Goal: Task Accomplishment & Management: Complete application form

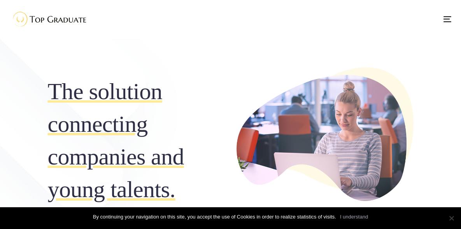
click at [0, 0] on span "English" at bounding box center [0, 0] width 0 height 0
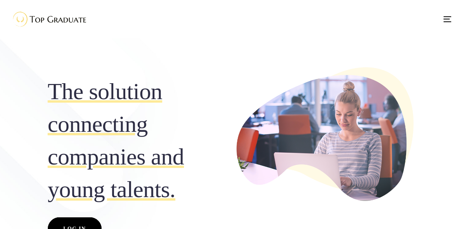
click at [0, 0] on span "English" at bounding box center [0, 0] width 0 height 0
click at [63, 224] on span "Log In" at bounding box center [74, 229] width 23 height 10
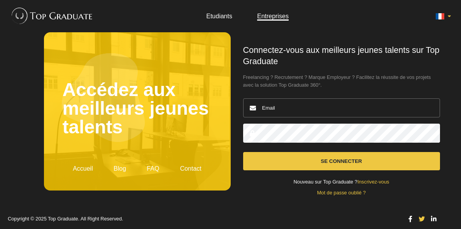
click at [216, 11] on header "Etudiants Entreprises" at bounding box center [230, 16] width 461 height 32
click at [213, 18] on link "Etudiants" at bounding box center [219, 16] width 26 height 7
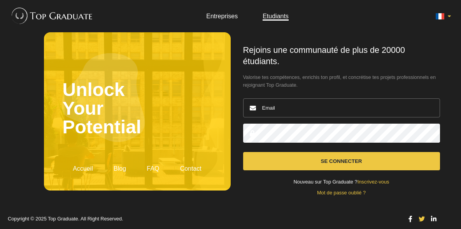
click at [290, 102] on input "email" at bounding box center [341, 107] width 197 height 19
click at [370, 182] on link "Inscrivez-vous" at bounding box center [374, 182] width 32 height 6
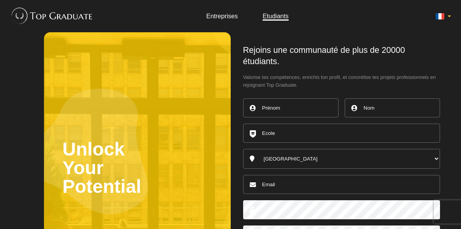
click at [279, 111] on input "text" at bounding box center [290, 107] width 95 height 19
type input "khouloud"
click at [362, 109] on input "text" at bounding box center [392, 107] width 95 height 19
type input "hamrouni"
click at [323, 130] on input "text" at bounding box center [341, 133] width 197 height 19
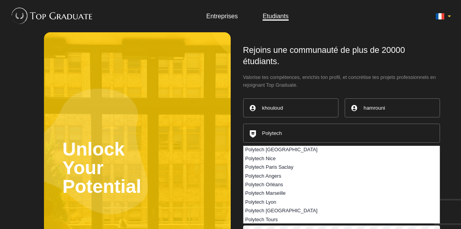
click at [280, 165] on li "Polytech Paris Saclay" at bounding box center [342, 167] width 196 height 9
type input "Polytech Paris Saclay"
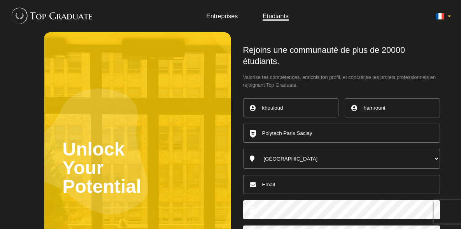
click at [293, 159] on select "[GEOGRAPHIC_DATA] [GEOGRAPHIC_DATA] [GEOGRAPHIC_DATA] [GEOGRAPHIC_DATA] [GEOGRA…" at bounding box center [341, 159] width 197 height 20
click at [285, 179] on input "email" at bounding box center [341, 184] width 197 height 19
type input "[EMAIL_ADDRESS][DOMAIN_NAME]"
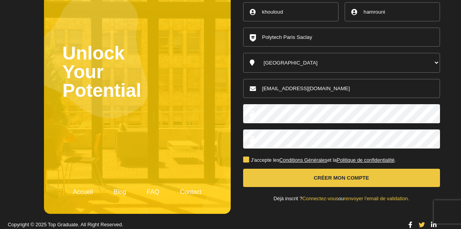
scroll to position [97, 0]
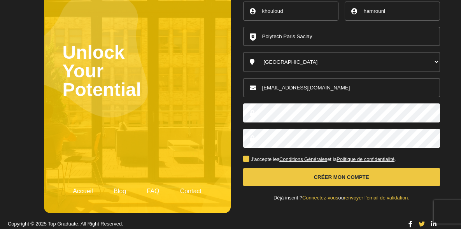
click at [246, 160] on label "J'accepte les Conditions Générales et la Politique de confidentialité ." at bounding box center [319, 159] width 153 height 5
click at [0, 0] on input "J'accepte les Conditions Générales et la Politique de confidentialité ." at bounding box center [0, 0] width 0 height 0
click at [287, 177] on button "Créer mon compte" at bounding box center [341, 177] width 197 height 18
click at [329, 178] on button "Créer mon compte" at bounding box center [341, 177] width 197 height 18
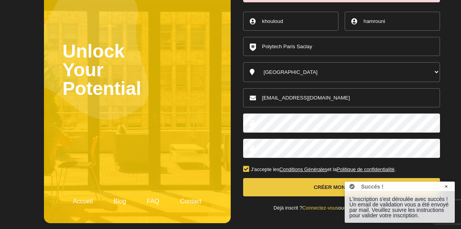
scroll to position [125, 0]
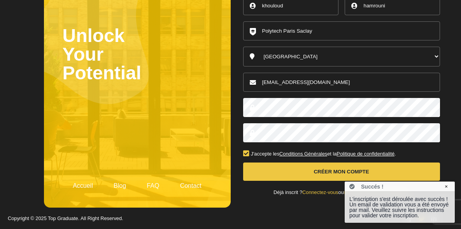
click at [311, 193] on link "Connectez-vous" at bounding box center [320, 192] width 36 height 6
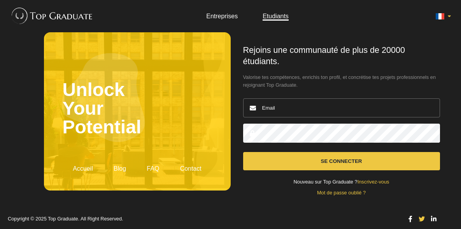
click at [289, 105] on input "email" at bounding box center [341, 107] width 197 height 19
click at [287, 105] on input "email" at bounding box center [341, 107] width 197 height 19
click at [327, 195] on link "Mot de passe oublié ?" at bounding box center [341, 193] width 49 height 6
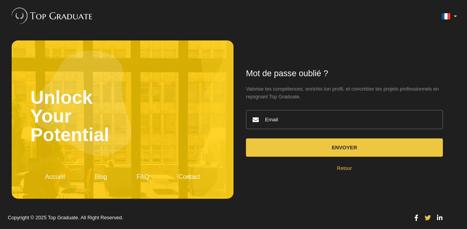
click at [289, 123] on input "email" at bounding box center [344, 119] width 197 height 19
type input "khouloud"
click at [340, 166] on link "Retour" at bounding box center [344, 168] width 15 height 6
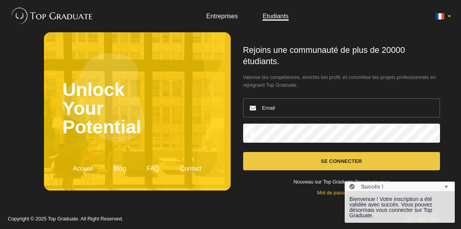
click at [284, 103] on input "email" at bounding box center [341, 107] width 197 height 19
type input "[EMAIL_ADDRESS][DOMAIN_NAME]"
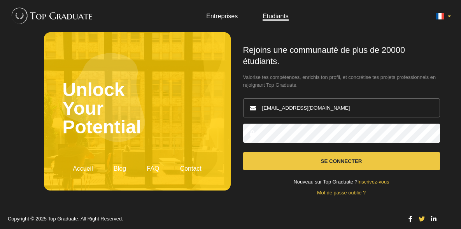
click at [243, 152] on button "Se connecter" at bounding box center [341, 161] width 197 height 18
click at [339, 109] on input "[EMAIL_ADDRESS][DOMAIN_NAME]" at bounding box center [341, 107] width 197 height 19
drag, startPoint x: 347, startPoint y: 108, endPoint x: 312, endPoint y: 111, distance: 35.2
click at [312, 111] on input "[EMAIL_ADDRESS][DOMAIN_NAME]" at bounding box center [341, 107] width 197 height 19
type input "[EMAIL_ADDRESS][DOMAIN_NAME]"
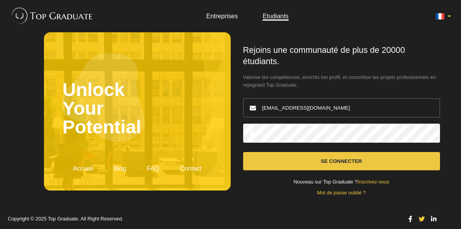
click at [243, 152] on button "Se connecter" at bounding box center [341, 161] width 197 height 18
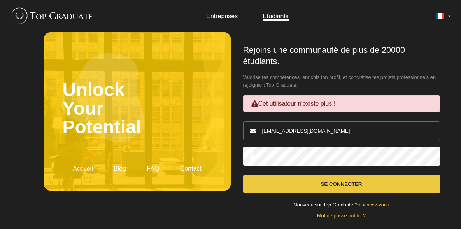
click at [342, 128] on input "[EMAIL_ADDRESS][DOMAIN_NAME]" at bounding box center [341, 130] width 197 height 19
click at [306, 130] on input "[EMAIL_ADDRESS][DOMAIN_NAME]" at bounding box center [341, 130] width 197 height 19
click at [284, 129] on input "[EMAIL_ADDRESS][DOMAIN_NAME]" at bounding box center [341, 130] width 197 height 19
type input "[EMAIL_ADDRESS][DOMAIN_NAME]"
click at [243, 175] on button "Se connecter" at bounding box center [341, 184] width 197 height 18
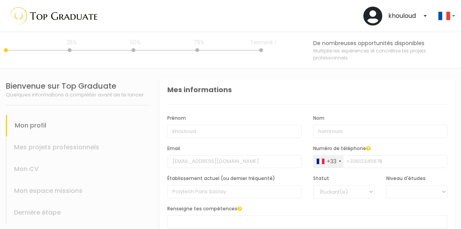
select select
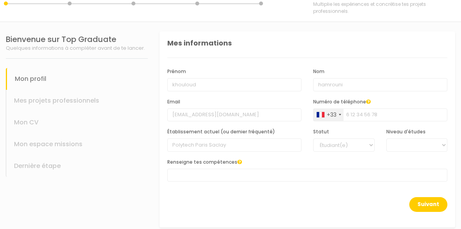
scroll to position [54, 0]
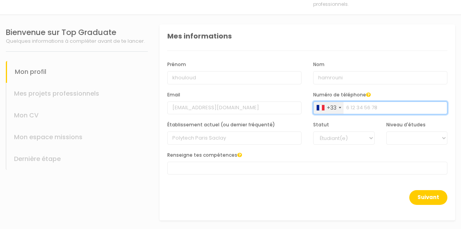
click at [352, 105] on input "Numéro de téléphone" at bounding box center [380, 108] width 134 height 13
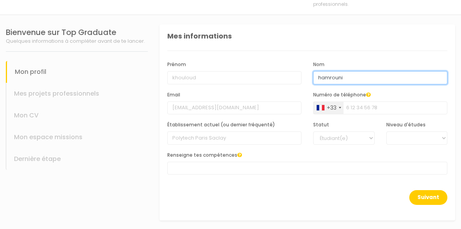
click at [334, 77] on input "hamrouni" at bounding box center [380, 77] width 134 height 13
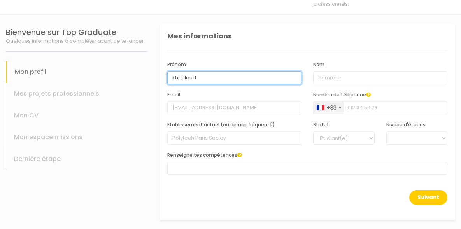
click at [261, 83] on input "khouloud" at bounding box center [234, 77] width 134 height 13
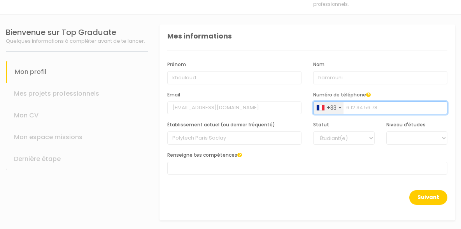
click at [356, 107] on input "Numéro de téléphone" at bounding box center [380, 108] width 134 height 13
type input "0764018430"
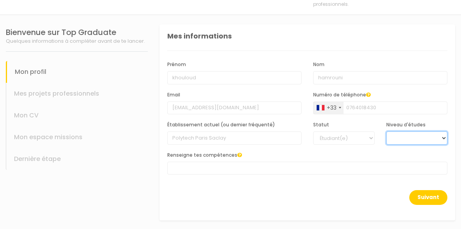
click at [392, 137] on select "BAC +6 BAC +5 BAC +4 BAC +3 BAC +2 BAC +1" at bounding box center [416, 137] width 61 height 13
click at [386, 131] on select "BAC +6 BAC +5 BAC +4 BAC +3 BAC +2 BAC +1" at bounding box center [416, 137] width 61 height 13
click at [408, 134] on select "BAC +6 BAC +5 BAC +4 BAC +3 BAC +2 BAC +1" at bounding box center [416, 137] width 61 height 13
click at [386, 131] on select "BAC +6 BAC +5 BAC +4 BAC +3 BAC +2 BAC +1" at bounding box center [416, 137] width 61 height 13
click at [398, 137] on select "BAC +6 BAC +5 BAC +4 BAC +3 BAC +2 BAC +1" at bounding box center [416, 137] width 61 height 13
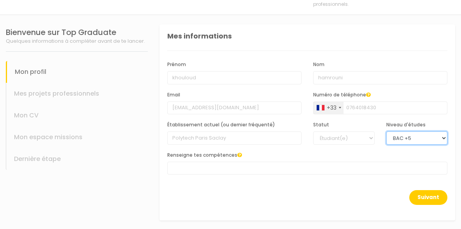
select select "6"
click at [386, 131] on select "BAC +6 BAC +5 BAC +4 BAC +3 BAC +2 BAC +1" at bounding box center [416, 137] width 61 height 13
click at [298, 170] on span at bounding box center [307, 168] width 280 height 13
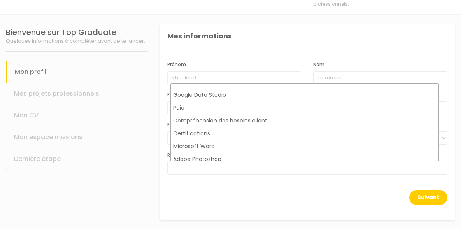
scroll to position [0, 0]
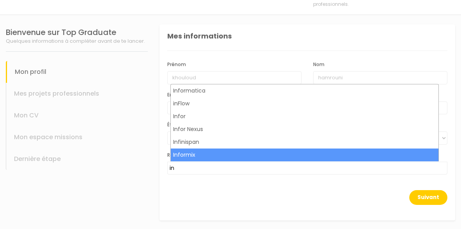
type input "i"
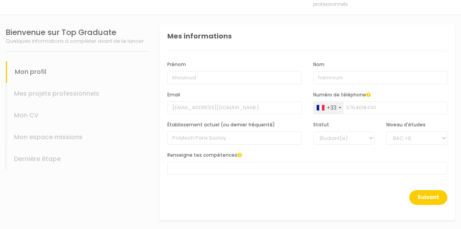
click at [249, 193] on div "Suivant" at bounding box center [307, 202] width 280 height 24
click at [409, 193] on button "Suivant" at bounding box center [428, 197] width 38 height 15
click at [261, 168] on span at bounding box center [307, 168] width 280 height 13
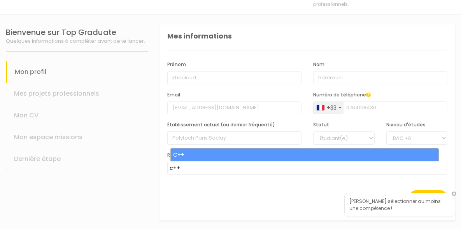
type input "c++"
select select "363"
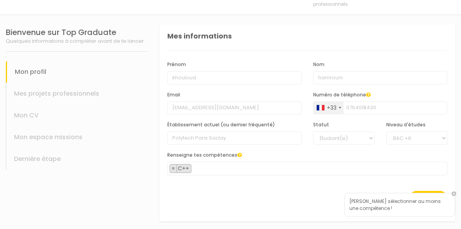
scroll to position [4827, 0]
click at [240, 166] on span "× C++" at bounding box center [307, 169] width 280 height 14
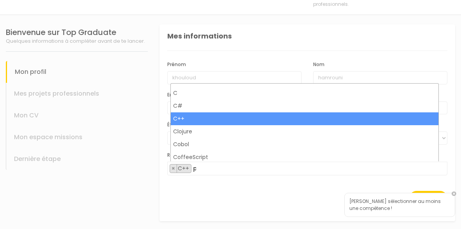
scroll to position [0, 0]
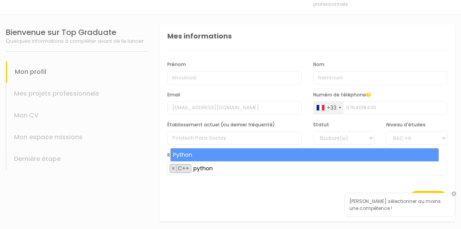
type input "python"
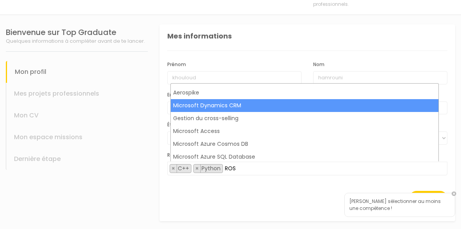
scroll to position [113, 0]
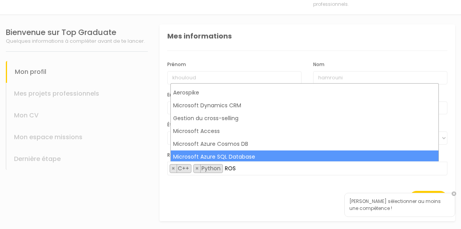
type input "ROS"
click at [252, 172] on span "× C++ × Python ROS" at bounding box center [307, 169] width 280 height 14
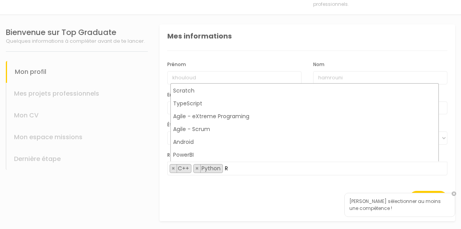
scroll to position [0, 0]
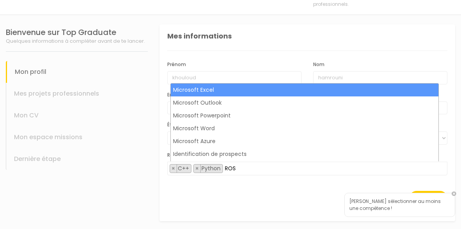
type input "ROS"
select select "4"
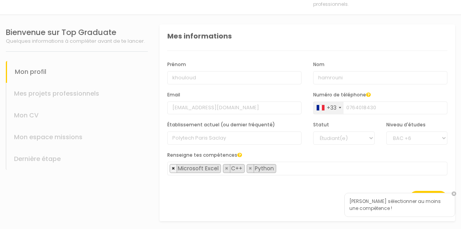
click at [175, 166] on span "×" at bounding box center [174, 169] width 4 height 8
select select "363"
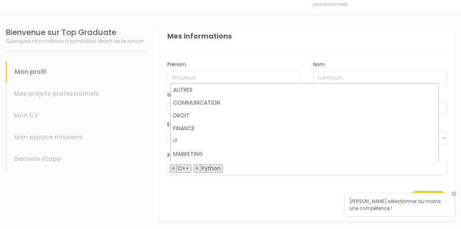
scroll to position [7712, 0]
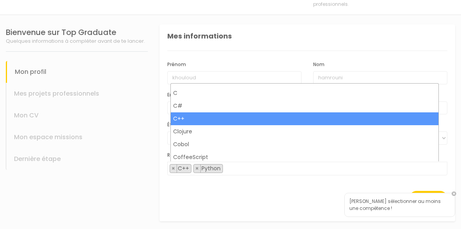
click at [247, 168] on span "× C++ × Python" at bounding box center [307, 169] width 280 height 14
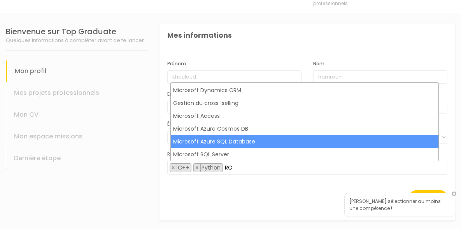
scroll to position [0, 0]
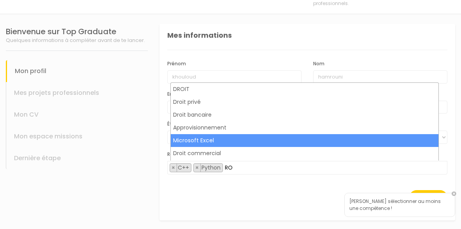
type input "R"
type input "r"
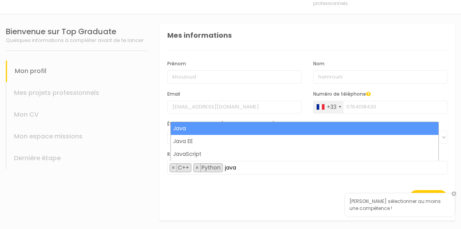
type input "java"
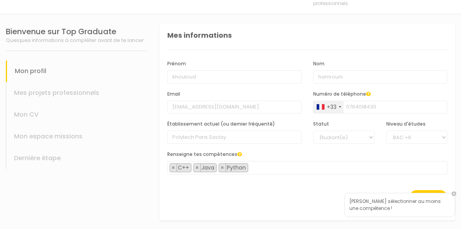
click at [266, 167] on span "× C++ × Java × Python" at bounding box center [307, 168] width 280 height 14
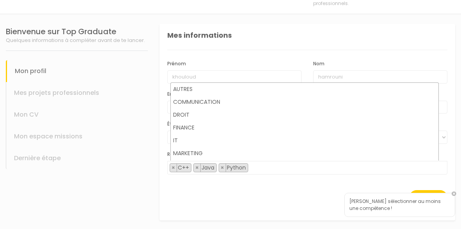
scroll to position [7712, 0]
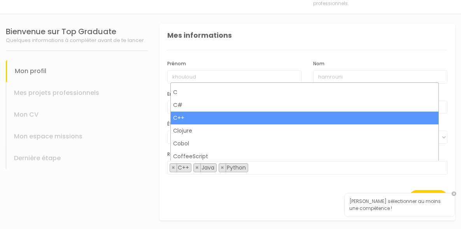
type input "c"
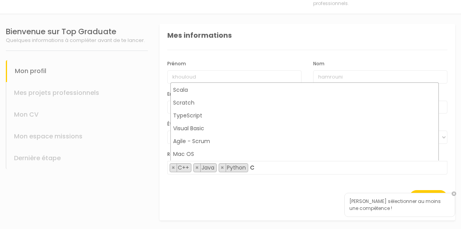
scroll to position [3439, 0]
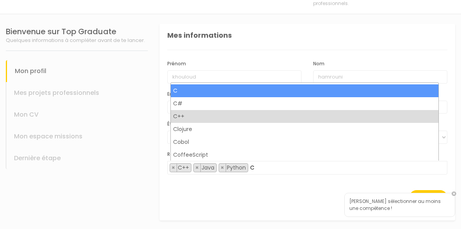
type input "C"
select select "361"
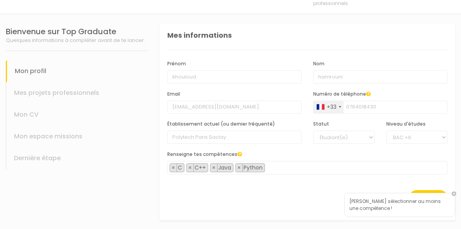
click at [280, 168] on span "× C × C++ × Java × Python" at bounding box center [307, 168] width 280 height 14
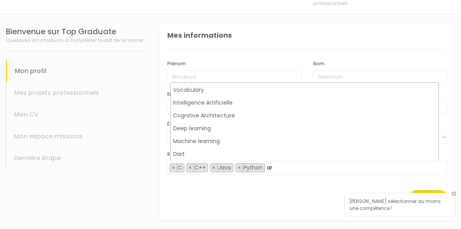
scroll to position [0, 0]
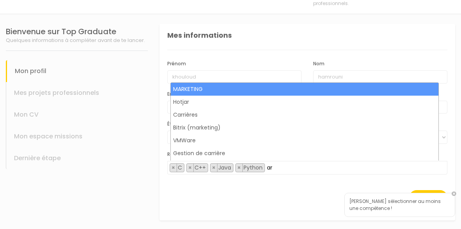
type input "a"
type input "r"
type input "i"
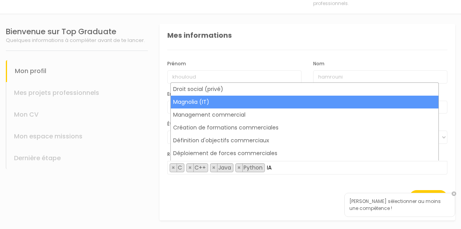
scroll to position [117, 0]
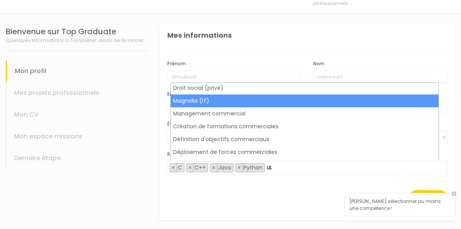
type input "I"
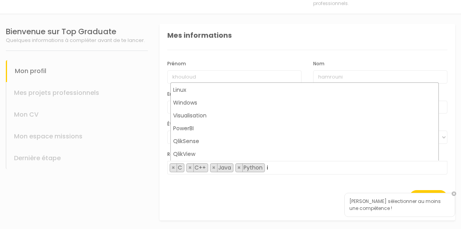
scroll to position [0, 0]
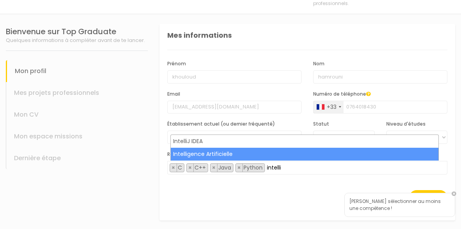
type input "intelli"
select select "344"
type input "machine"
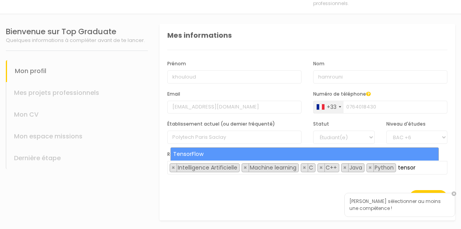
type input "tensor"
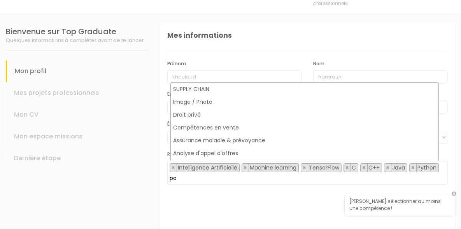
type input "p"
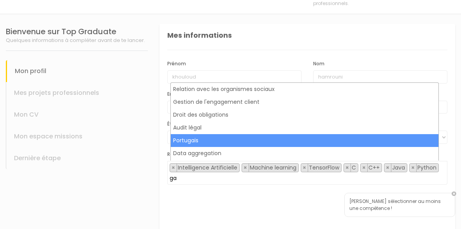
type input "g"
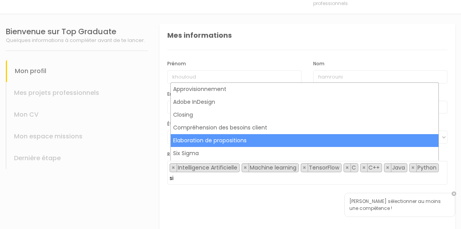
type input "s"
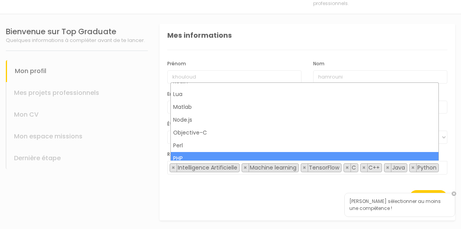
scroll to position [7954, 0]
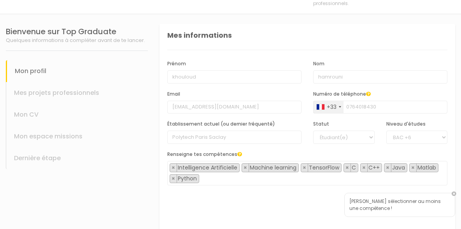
click at [245, 177] on span "× Intelligence Artificielle × Machine learning × TensorFlow × C × C++ × Java × …" at bounding box center [307, 173] width 280 height 25
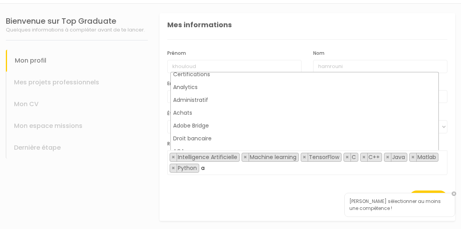
scroll to position [0, 0]
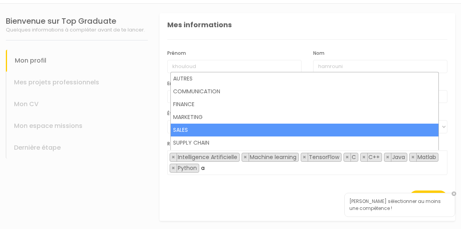
type input "a"
click at [262, 169] on span "× Intelligence Artificielle × Machine learning × TensorFlow × C × C++ × Java × …" at bounding box center [307, 163] width 280 height 25
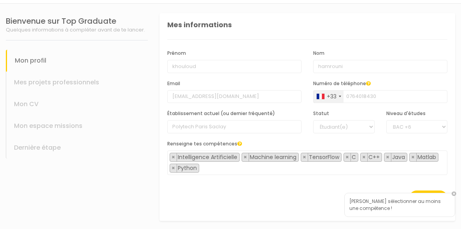
type input "Python"
click at [418, 191] on button "Suivant" at bounding box center [428, 198] width 38 height 15
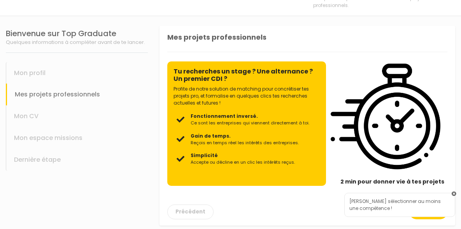
click at [456, 193] on link at bounding box center [454, 194] width 5 height 5
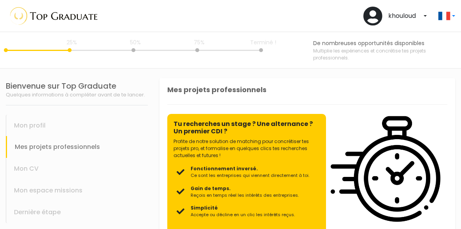
scroll to position [53, 0]
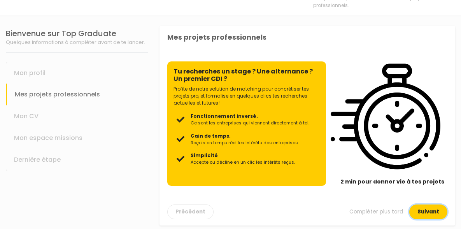
click at [409, 205] on button "Suivant" at bounding box center [428, 212] width 38 height 15
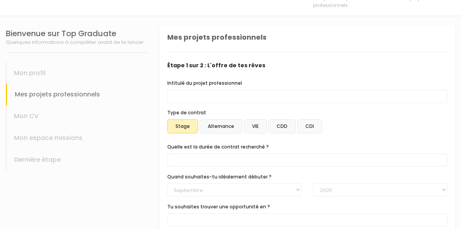
click at [303, 126] on label "CDI" at bounding box center [309, 126] width 25 height 14
click at [160, 26] on input "CDI" at bounding box center [160, 26] width 0 height 0
select select "text.offer.duration.open_ended"
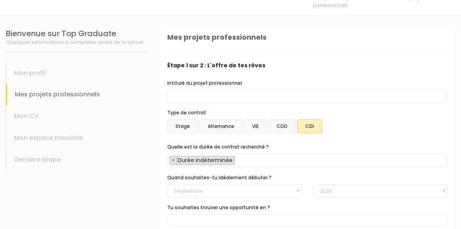
click at [295, 125] on label "CDD" at bounding box center [281, 126] width 27 height 14
click at [160, 26] on input "CDD" at bounding box center [160, 26] width 0 height 0
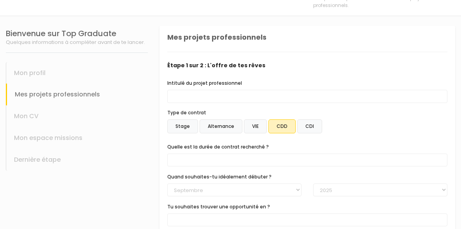
click at [306, 125] on label "CDI" at bounding box center [309, 126] width 25 height 14
click at [160, 26] on input "CDI" at bounding box center [160, 26] width 0 height 0
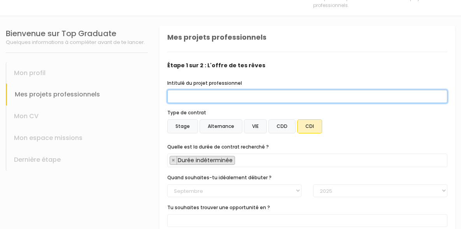
click at [214, 98] on input "Intitulé du projet professionnel" at bounding box center [307, 96] width 280 height 13
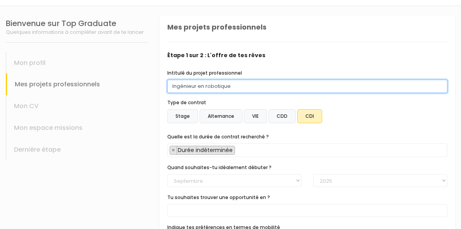
scroll to position [64, 0]
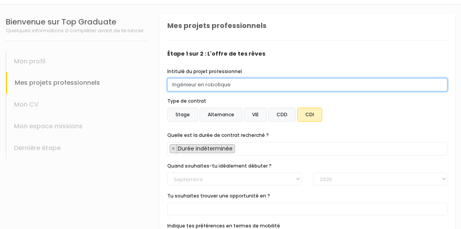
click at [221, 82] on input "Ingénieur en robotique" at bounding box center [307, 84] width 280 height 13
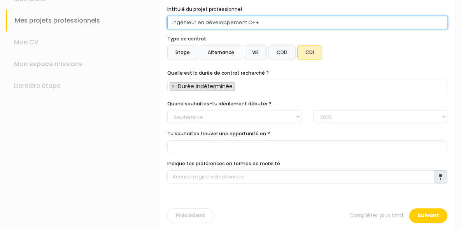
scroll to position [135, 0]
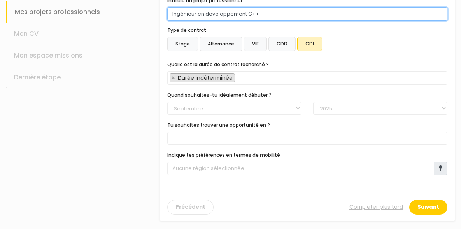
type input "Ingénieur en développement C++"
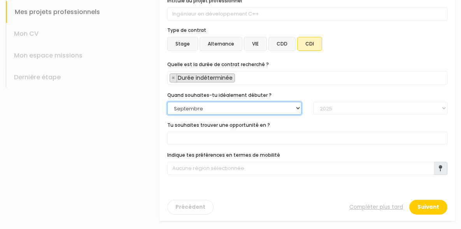
click at [219, 107] on select "Janvier Février Mars Avril Mai Juin Juillet Aout Septembre Octobre Novembre Déc…" at bounding box center [234, 108] width 134 height 13
select select "10"
click at [170, 102] on select "Janvier Février Mars Avril Mai Juin Juillet Aout Septembre Octobre Novembre Déc…" at bounding box center [234, 108] width 134 height 13
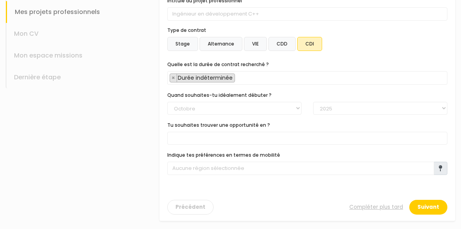
click at [273, 138] on span at bounding box center [307, 138] width 280 height 13
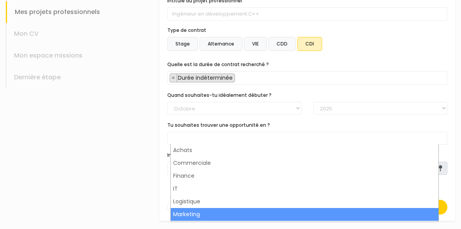
scroll to position [0, 0]
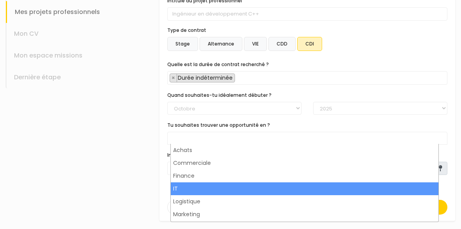
select select "9"
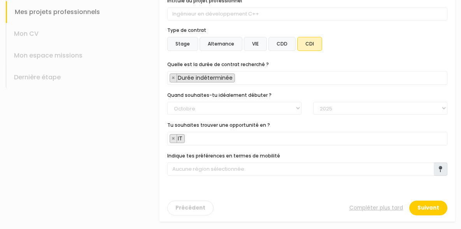
scroll to position [136, 0]
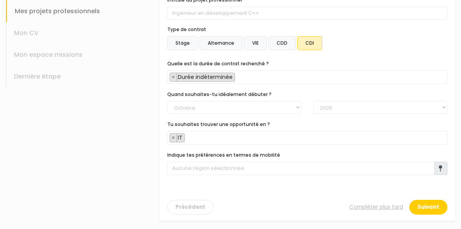
click at [230, 134] on span "× IT" at bounding box center [307, 138] width 280 height 14
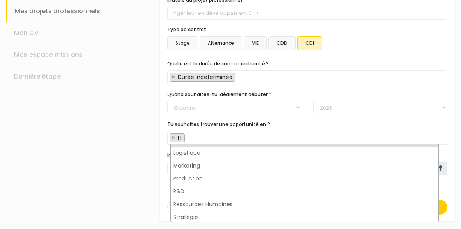
scroll to position [51, 0]
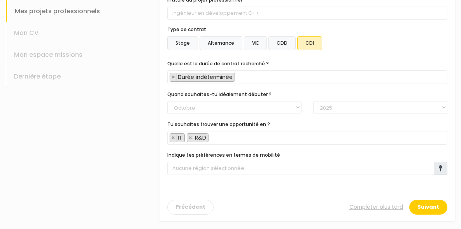
click at [228, 135] on span "× IT × R&D" at bounding box center [307, 138] width 280 height 14
click at [124, 185] on div "Bienvenue sur Top Graduate Quelques informations à compléter avant de te lancer…" at bounding box center [77, 81] width 154 height 297
click at [439, 166] on icon at bounding box center [441, 168] width 4 height 6
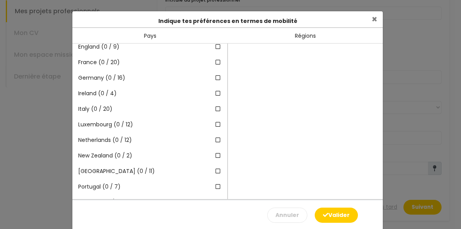
scroll to position [53, 0]
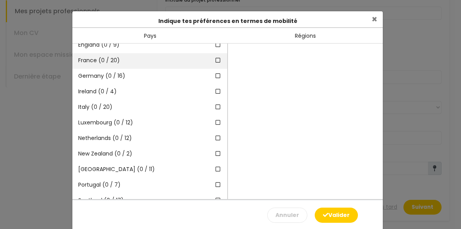
click at [215, 61] on icon at bounding box center [218, 60] width 7 height 5
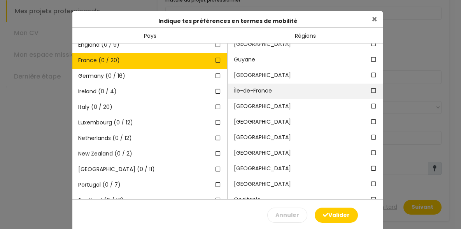
scroll to position [116, 0]
click at [361, 88] on div "Île-de-France" at bounding box center [305, 91] width 155 height 16
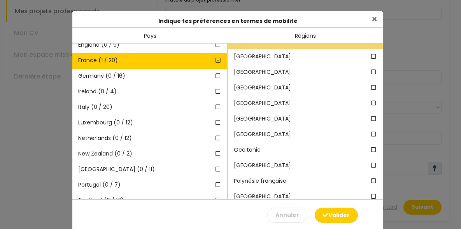
scroll to position [171, 0]
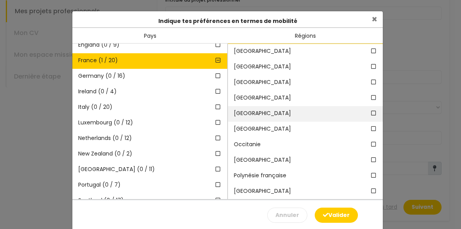
click at [370, 112] on icon at bounding box center [373, 112] width 7 height 5
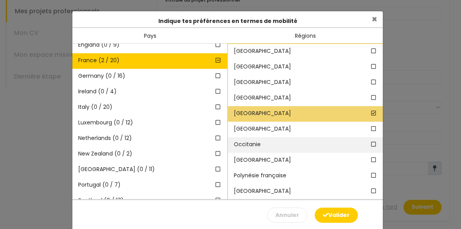
click at [370, 142] on icon at bounding box center [373, 144] width 7 height 5
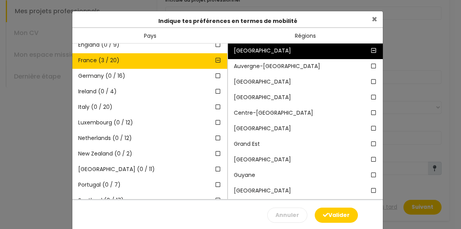
scroll to position [0, 0]
click at [329, 215] on button "Valider" at bounding box center [336, 215] width 43 height 15
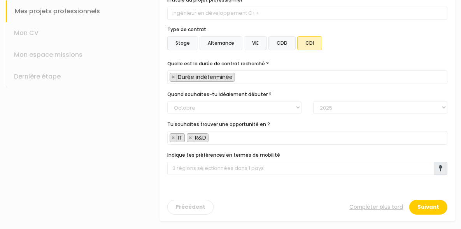
click at [439, 168] on icon at bounding box center [441, 168] width 4 height 6
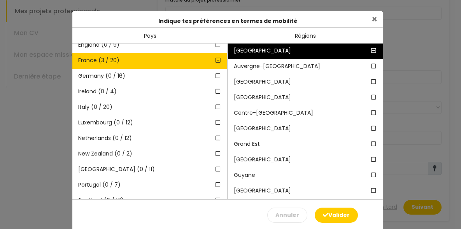
click at [370, 53] on icon at bounding box center [373, 50] width 7 height 5
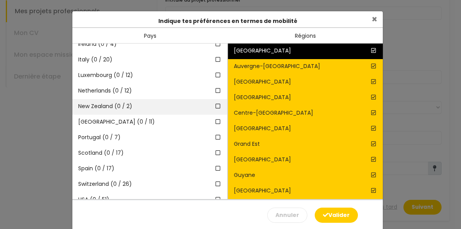
scroll to position [100, 0]
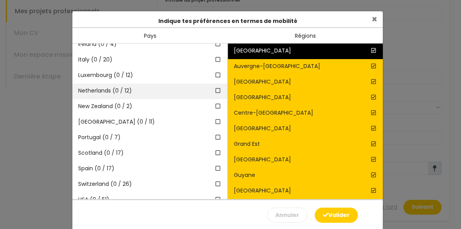
click at [214, 89] on div "Netherlands (0 / 12)" at bounding box center [149, 92] width 155 height 16
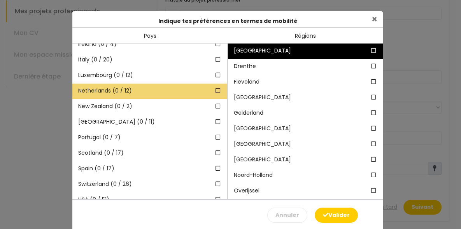
click at [215, 89] on icon at bounding box center [218, 90] width 7 height 5
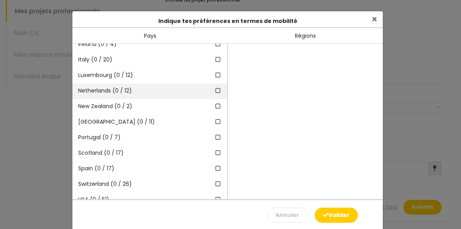
click at [215, 90] on icon at bounding box center [218, 90] width 7 height 5
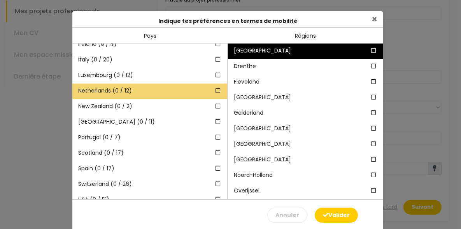
click at [215, 90] on icon at bounding box center [218, 90] width 7 height 5
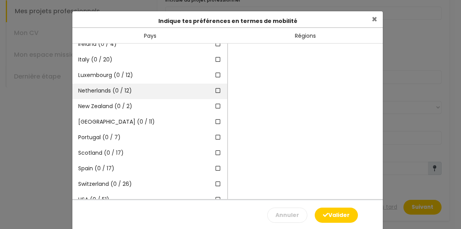
click at [215, 90] on icon at bounding box center [218, 90] width 7 height 5
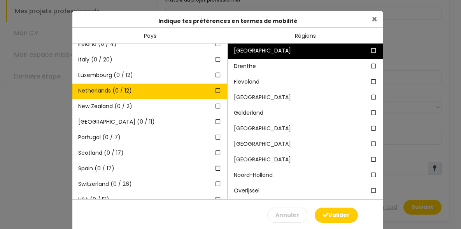
click at [370, 50] on icon at bounding box center [373, 50] width 7 height 5
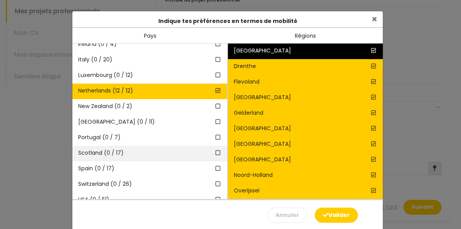
scroll to position [124, 0]
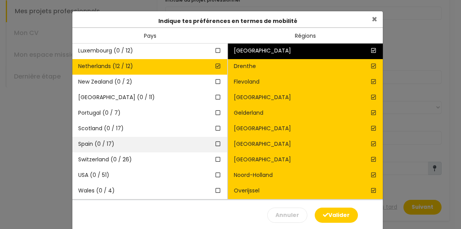
drag, startPoint x: 193, startPoint y: 135, endPoint x: 183, endPoint y: 137, distance: 10.2
click at [183, 137] on div "Australia (0 / 8) Belgique (0 / 11) Canada (0 / 13) England (0 / 9)" at bounding box center [149, 122] width 155 height 156
click at [183, 137] on div "Spain (0 / 17)" at bounding box center [149, 145] width 155 height 16
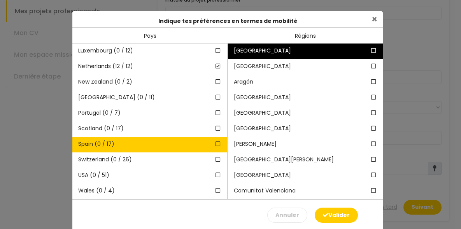
click at [370, 52] on icon at bounding box center [373, 50] width 7 height 5
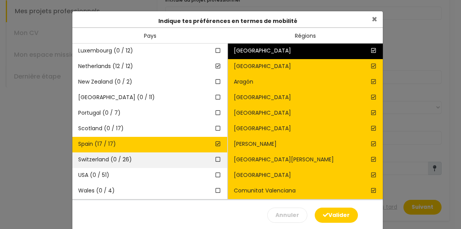
click at [193, 157] on div "Switzerland (0 / 26)" at bounding box center [149, 160] width 155 height 16
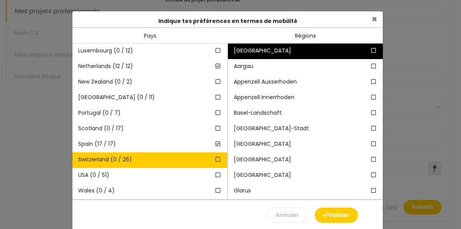
click at [370, 49] on icon at bounding box center [373, 50] width 7 height 5
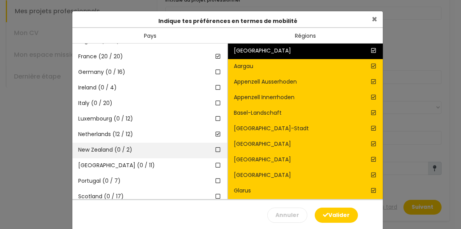
scroll to position [54, 0]
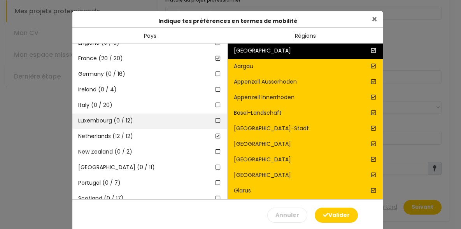
click at [192, 117] on div "Luxembourg (0 / 12)" at bounding box center [149, 122] width 155 height 16
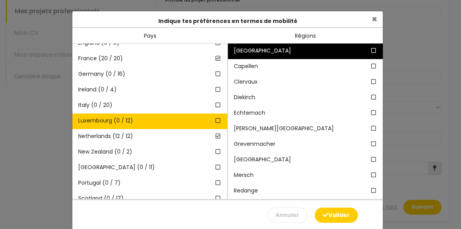
click at [370, 50] on icon at bounding box center [373, 50] width 7 height 5
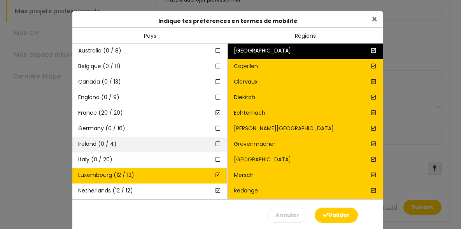
scroll to position [119, 0]
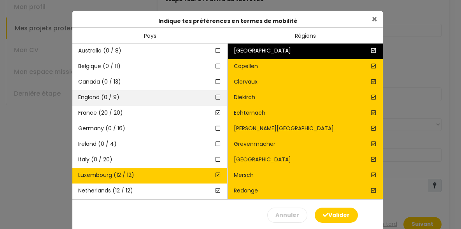
click at [215, 94] on span at bounding box center [218, 97] width 7 height 8
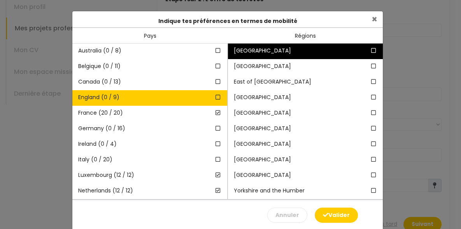
click at [372, 48] on icon at bounding box center [373, 50] width 7 height 5
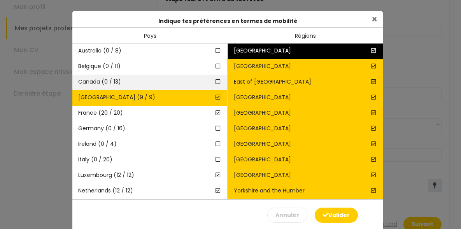
click at [192, 83] on div "Canada (0 / 13)" at bounding box center [149, 83] width 155 height 16
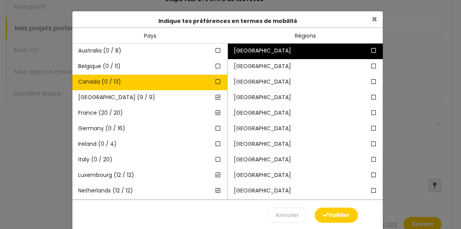
click at [370, 48] on icon at bounding box center [373, 50] width 7 height 5
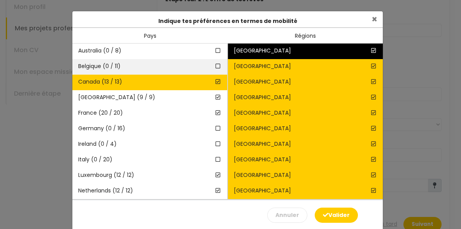
click at [198, 64] on div "Belgique (0 / 11)" at bounding box center [149, 67] width 155 height 16
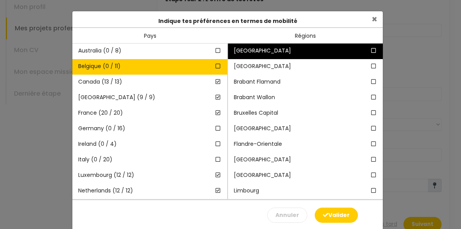
click at [370, 49] on icon at bounding box center [373, 50] width 7 height 5
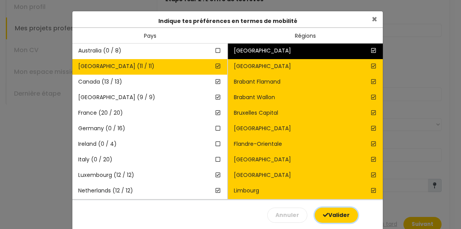
click at [338, 217] on button "Valider" at bounding box center [336, 215] width 43 height 15
type input "120 régions sélectionnées dans 8 pays"
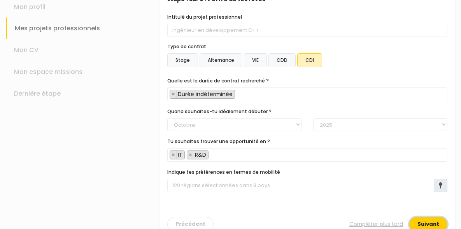
click at [417, 217] on button "Suivant" at bounding box center [428, 224] width 38 height 15
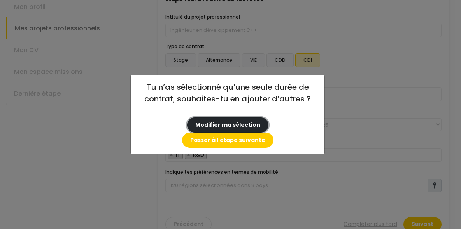
click at [189, 133] on button "Modifier ma sélection" at bounding box center [227, 124] width 81 height 15
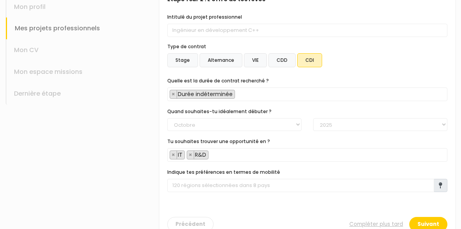
click at [289, 60] on label "CDD" at bounding box center [281, 60] width 27 height 14
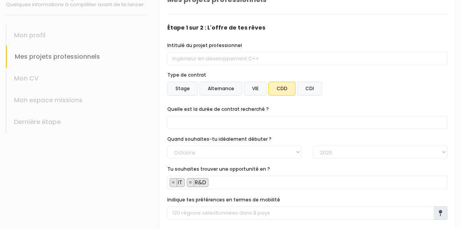
scroll to position [92, 0]
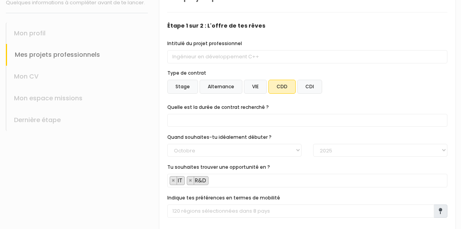
click at [304, 85] on label "CDI" at bounding box center [309, 87] width 25 height 14
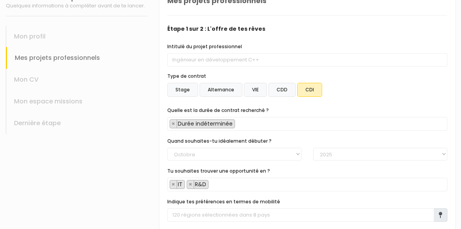
scroll to position [136, 0]
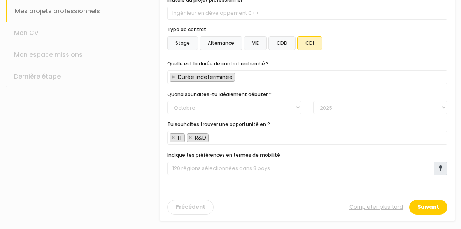
click at [265, 78] on span "× Durée indéterminée" at bounding box center [307, 77] width 280 height 14
type input "c"
click at [414, 202] on button "Suivant" at bounding box center [428, 207] width 38 height 15
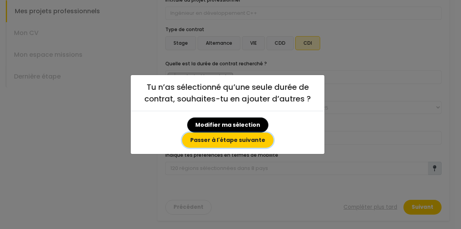
click at [252, 133] on button "Passer à l'étape suivante" at bounding box center [227, 140] width 91 height 15
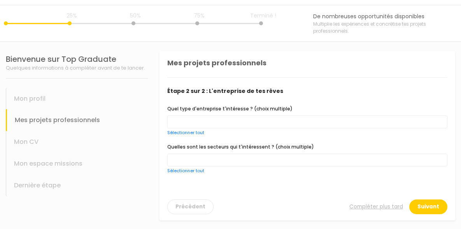
click at [240, 121] on span at bounding box center [307, 122] width 280 height 13
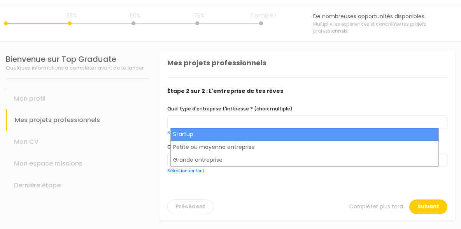
select select "choice.startup"
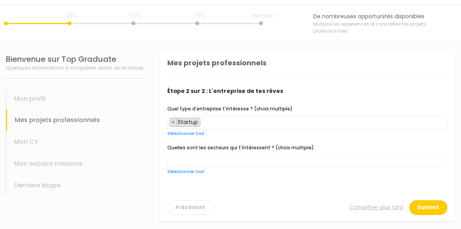
click at [242, 125] on span "× Startup" at bounding box center [307, 123] width 280 height 14
click at [309, 120] on span "× Startup × Petite ou moyenne entreprise" at bounding box center [307, 123] width 280 height 14
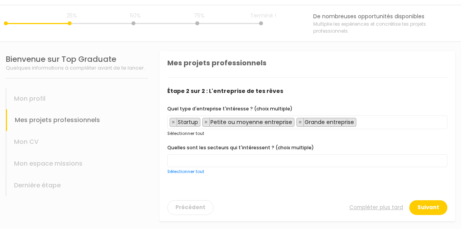
click at [193, 132] on link "Sélectionner tout" at bounding box center [185, 133] width 37 height 6
click at [197, 157] on span at bounding box center [307, 160] width 280 height 13
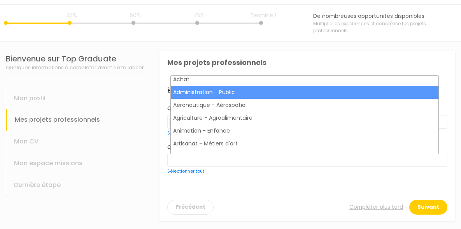
scroll to position [0, 0]
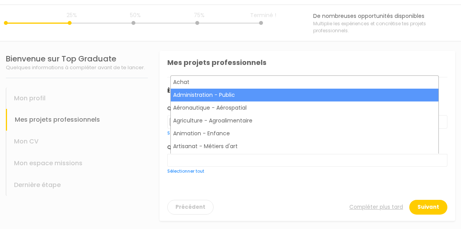
select select "43"
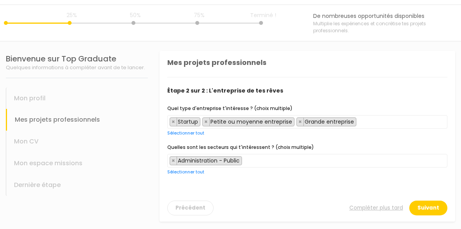
click at [259, 156] on span "× Administration - Public" at bounding box center [307, 161] width 280 height 14
click at [340, 158] on span "× Administration - Public × Aéronautique - Aérospatial" at bounding box center [307, 161] width 280 height 14
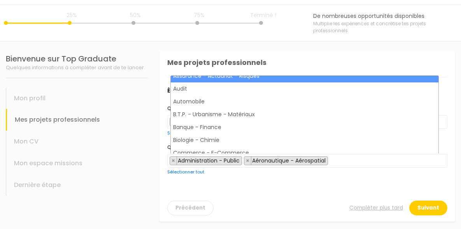
scroll to position [86, 0]
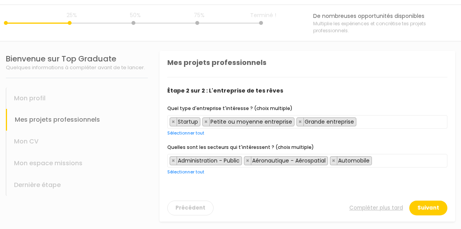
click at [388, 158] on span "× Administration - Public × Aéronautique - Aérospatial × Automobile" at bounding box center [307, 161] width 280 height 14
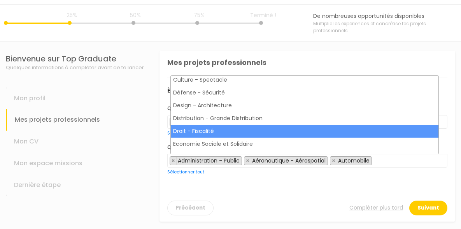
scroll to position [209, 0]
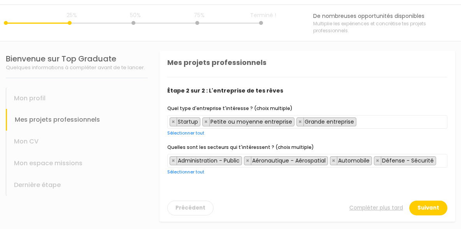
click at [403, 167] on span "× Administration - Public × Aéronautique - Aérospatial × Automobile × Défense -…" at bounding box center [307, 161] width 280 height 14
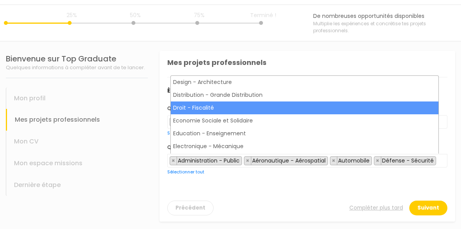
scroll to position [231, 0]
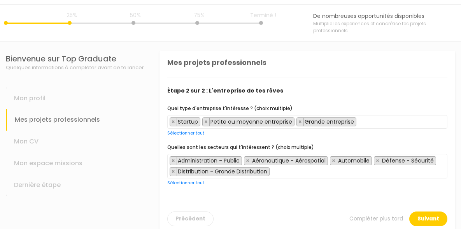
click at [393, 170] on span "× Administration - Public × Aéronautique - Aérospatial × Automobile × Défense -…" at bounding box center [307, 166] width 280 height 25
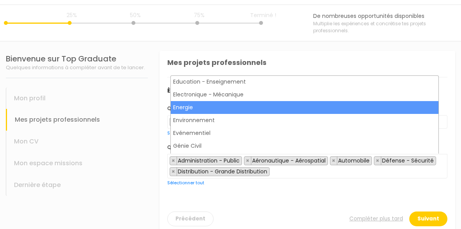
scroll to position [284, 0]
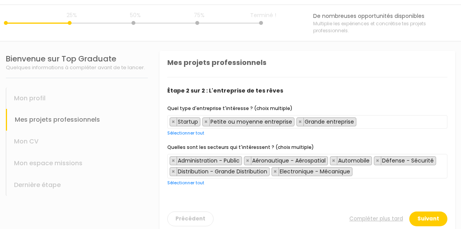
click at [421, 162] on span "× Administration - Public × Aéronautique - Aérospatial × Automobile × Défense -…" at bounding box center [307, 166] width 280 height 25
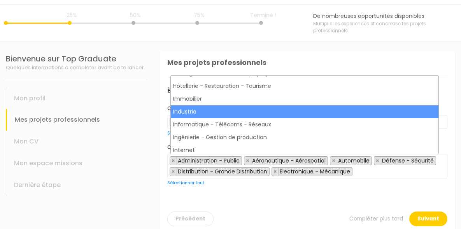
scroll to position [369, 0]
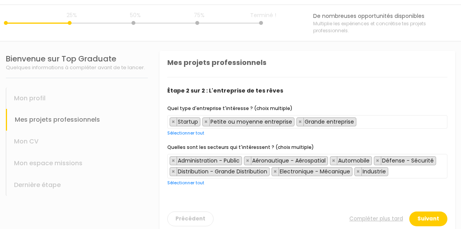
click at [374, 179] on span "× Administration - Public × Aéronautique - Aérospatial × Automobile × Défense -…" at bounding box center [307, 166] width 280 height 25
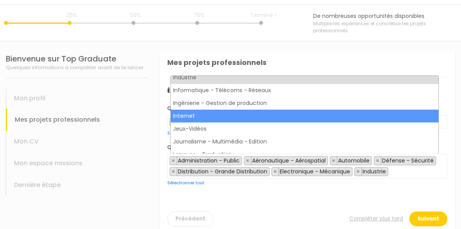
scroll to position [403, 0]
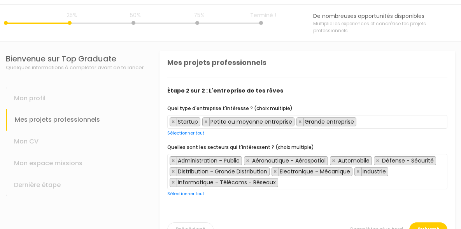
click at [393, 182] on span "× Administration - Public × Aéronautique - Aérospatial × Automobile × Défense -…" at bounding box center [307, 171] width 280 height 35
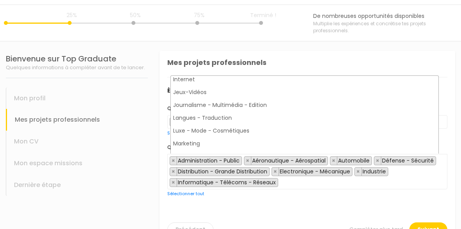
scroll to position [390, 0]
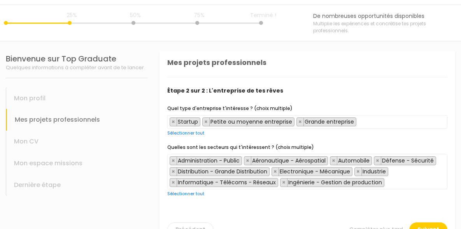
click at [431, 174] on span "× Administration - Public × Aéronautique - Aérospatial × Automobile × Défense -…" at bounding box center [307, 171] width 280 height 35
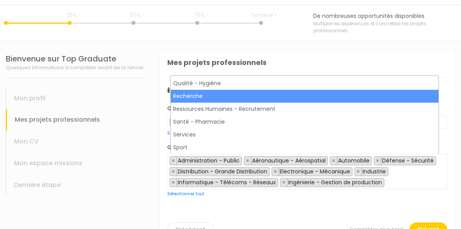
scroll to position [517, 0]
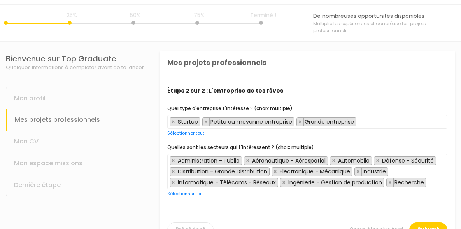
click at [315, 189] on span "× Administration - Public × Aéronautique - Aérospatial × Automobile × Défense -…" at bounding box center [307, 171] width 280 height 35
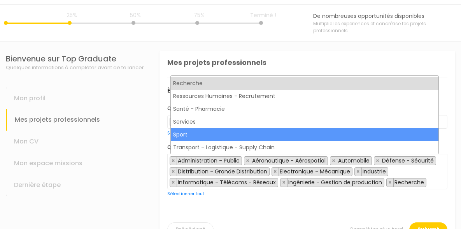
scroll to position [42, 0]
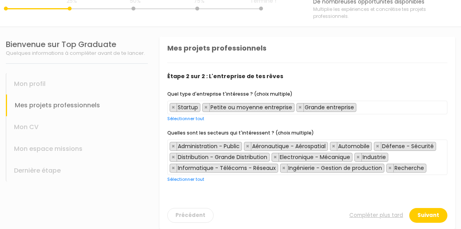
click at [251, 189] on div "Quel type d'entreprise t'intéresse ? (choix multiple) Startup Petite ou moyenne…" at bounding box center [307, 140] width 280 height 100
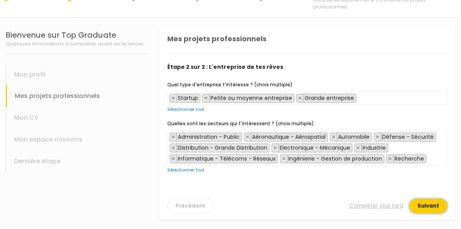
click at [419, 209] on button "Suivant" at bounding box center [428, 206] width 38 height 15
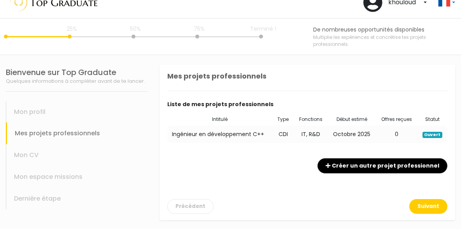
click at [261, 133] on td "Ingénieur en développement C++" at bounding box center [219, 135] width 105 height 18
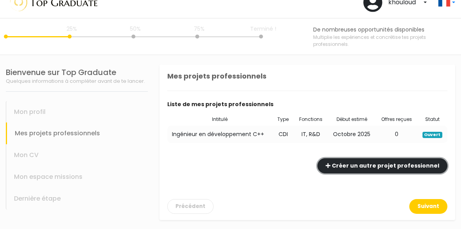
click at [343, 163] on button "Créer un autre projet professionnel" at bounding box center [382, 165] width 130 height 15
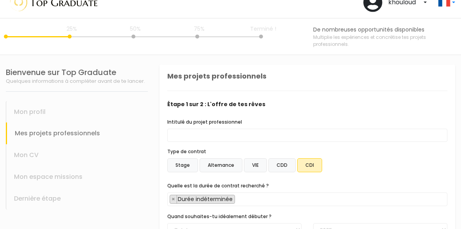
click at [244, 144] on div "Intitulé du projet professionnel Type de contrat Stage Alternance VIE CDD CDI" at bounding box center [307, 211] width 280 height 186
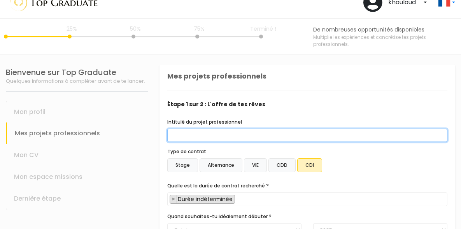
click at [233, 136] on input "Intitulé du projet professionnel" at bounding box center [307, 135] width 280 height 13
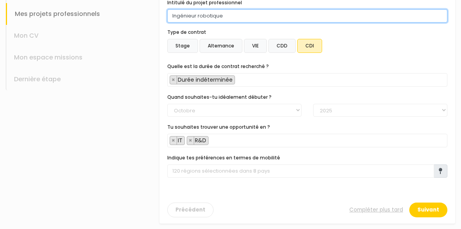
scroll to position [136, 0]
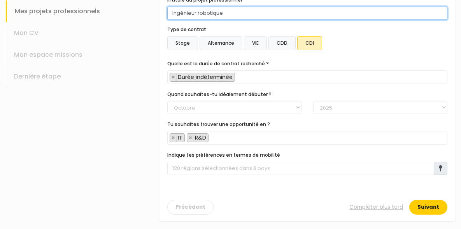
type input "Ingénieur robotique"
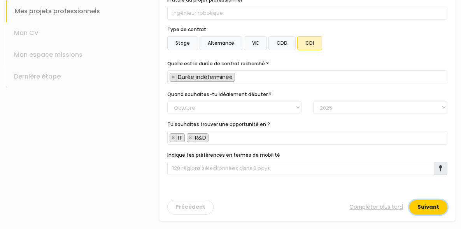
click at [423, 208] on button "Suivant" at bounding box center [428, 207] width 38 height 15
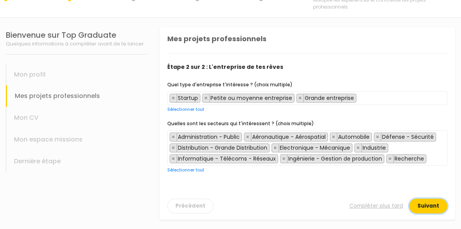
click at [419, 206] on button "Suivant" at bounding box center [428, 206] width 38 height 15
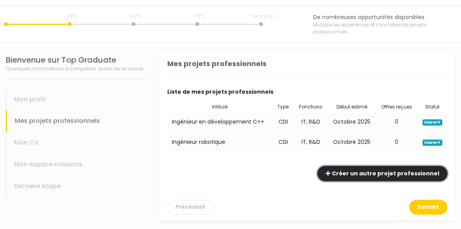
click at [335, 172] on button "Créer un autre projet professionnel" at bounding box center [382, 173] width 130 height 15
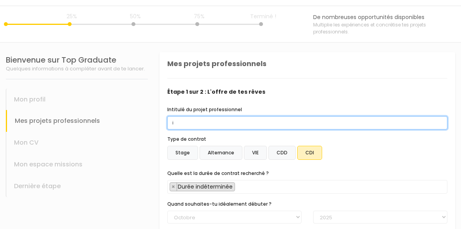
click at [246, 124] on input "i" at bounding box center [307, 122] width 280 height 13
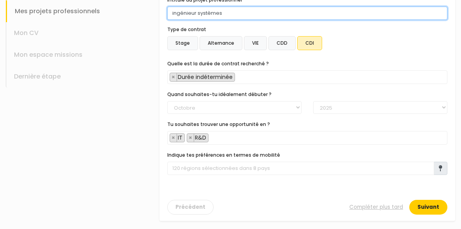
type input "ingénieur systèmes"
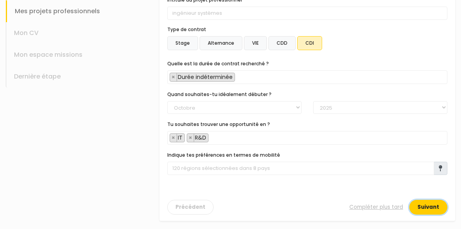
click at [409, 205] on button "Suivant" at bounding box center [428, 207] width 38 height 15
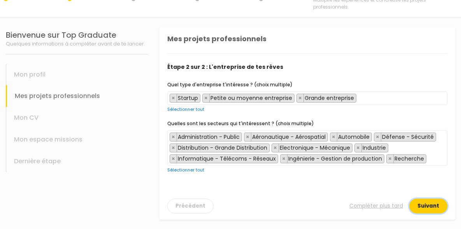
click at [409, 205] on button "Suivant" at bounding box center [428, 206] width 38 height 15
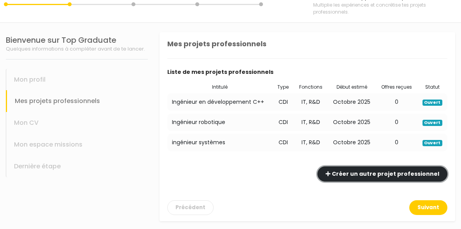
click at [347, 176] on button "Créer un autre projet professionnel" at bounding box center [382, 174] width 130 height 15
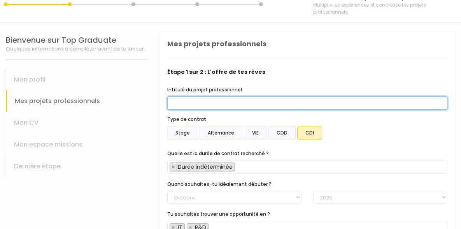
click at [273, 103] on input "Intitulé du projet professionnel" at bounding box center [307, 102] width 280 height 13
click at [261, 99] on input "Ingénieur" at bounding box center [307, 102] width 280 height 13
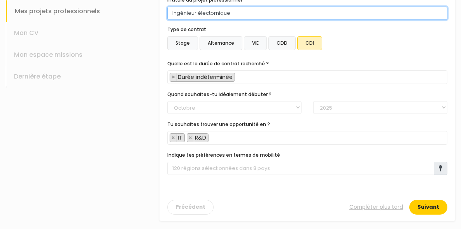
type input "Ingénieur électornique"
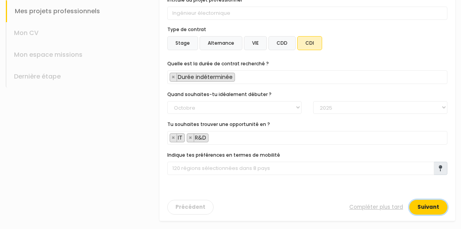
click at [416, 207] on button "Suivant" at bounding box center [428, 207] width 38 height 15
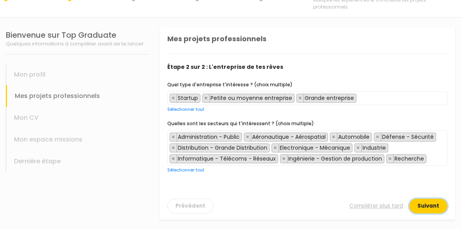
click at [424, 211] on button "Suivant" at bounding box center [428, 206] width 38 height 15
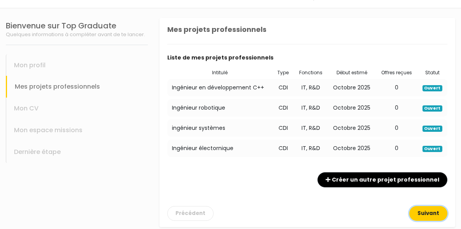
click at [416, 209] on button "Suivant" at bounding box center [428, 213] width 38 height 15
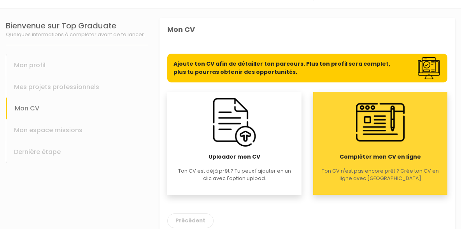
scroll to position [72, 0]
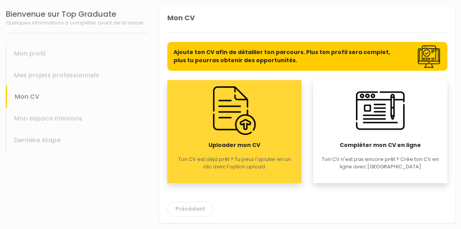
click at [236, 125] on img at bounding box center [234, 110] width 49 height 49
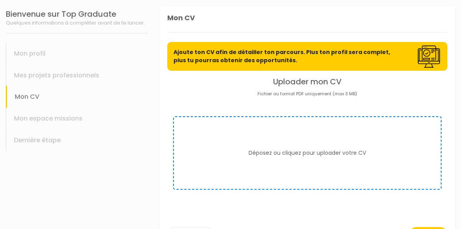
click at [264, 143] on form "Déposez ou cliquez pour uploader votre CV" at bounding box center [307, 153] width 268 height 74
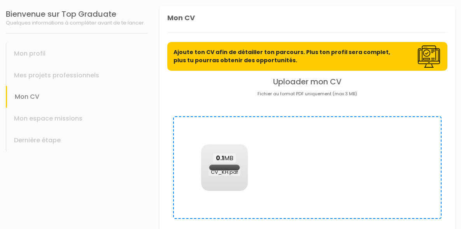
scroll to position [46, 0]
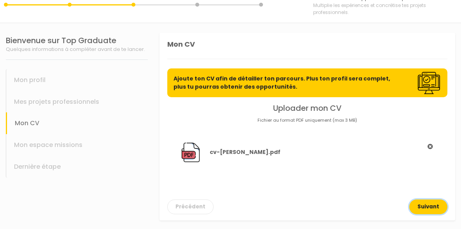
click at [414, 206] on button "Suivant" at bounding box center [428, 207] width 38 height 15
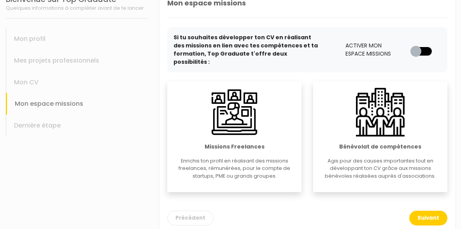
scroll to position [88, 0]
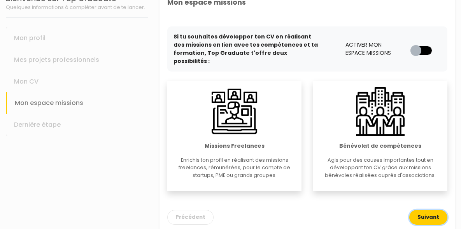
click at [412, 210] on button "Suivant" at bounding box center [428, 217] width 38 height 15
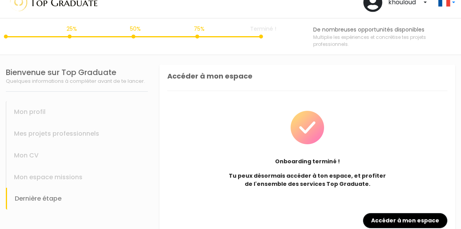
scroll to position [28, 0]
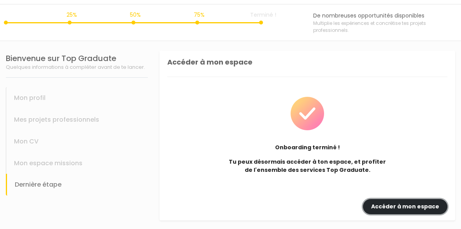
click at [380, 201] on link "Accéder à mon espace" at bounding box center [405, 206] width 84 height 15
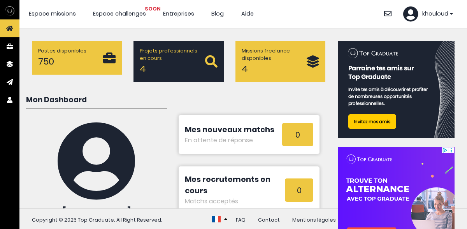
click at [319, 107] on div "Mon Dashboard Khouloud Hamrouni Polytech Paris Saclay Mes projets professionnel…" at bounding box center [178, 184] width 305 height 179
click at [76, 51] on p "Postes disponibles" at bounding box center [70, 50] width 65 height 7
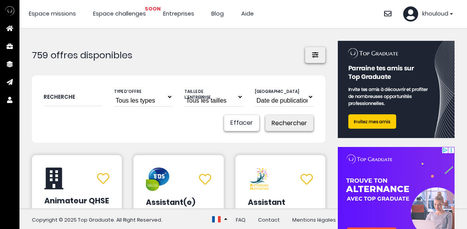
click at [71, 98] on label "Recherche" at bounding box center [60, 97] width 32 height 8
click at [62, 92] on div "Recherche" at bounding box center [73, 97] width 59 height 20
type input "ingénieur"
click at [143, 97] on select "Tous les types Stage Alternance VIE VTE CDD CDI" at bounding box center [143, 96] width 59 height 19
select select "text.offer.type.open_ended_contract"
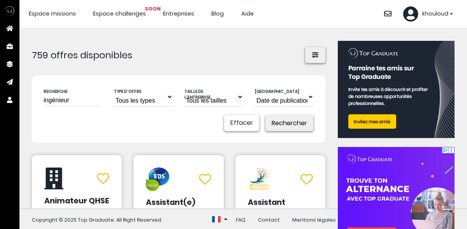
click at [114, 87] on select "Tous les types Stage Alternance VIE VTE CDD CDI" at bounding box center [143, 96] width 59 height 19
click at [191, 103] on select "Tous les tailles Startup Petite ou moyenne entreprise Grande entreprise" at bounding box center [213, 96] width 59 height 19
click at [261, 97] on select "Date de publication" at bounding box center [284, 96] width 59 height 19
click at [265, 126] on button "Rechercher" at bounding box center [289, 123] width 48 height 16
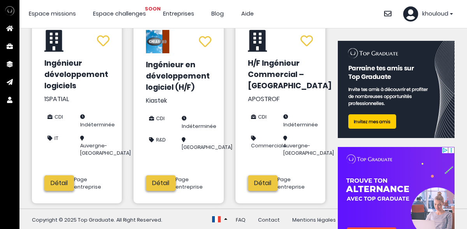
scroll to position [142, 0]
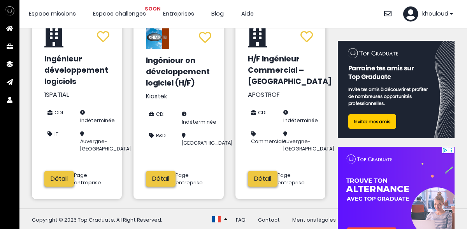
click at [158, 185] on link "Détail" at bounding box center [161, 179] width 30 height 16
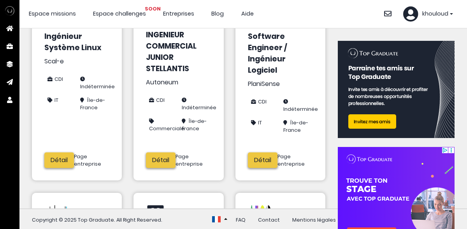
scroll to position [365, 0]
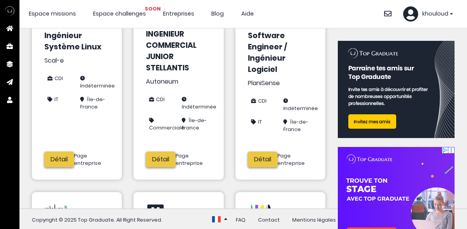
click at [154, 166] on link "Détail" at bounding box center [161, 160] width 30 height 16
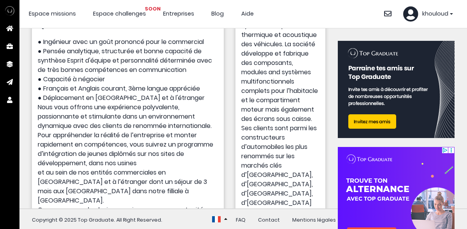
scroll to position [309, 0]
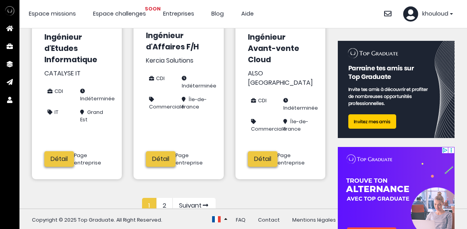
scroll to position [570, 0]
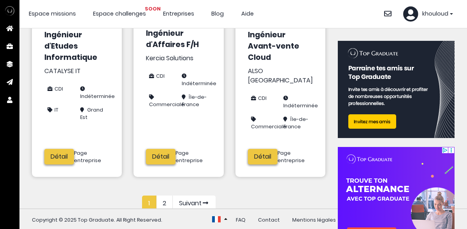
click at [162, 198] on link "2" at bounding box center [164, 204] width 16 height 16
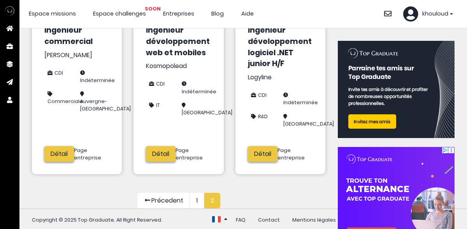
scroll to position [392, 0]
